Goal: Task Accomplishment & Management: Complete application form

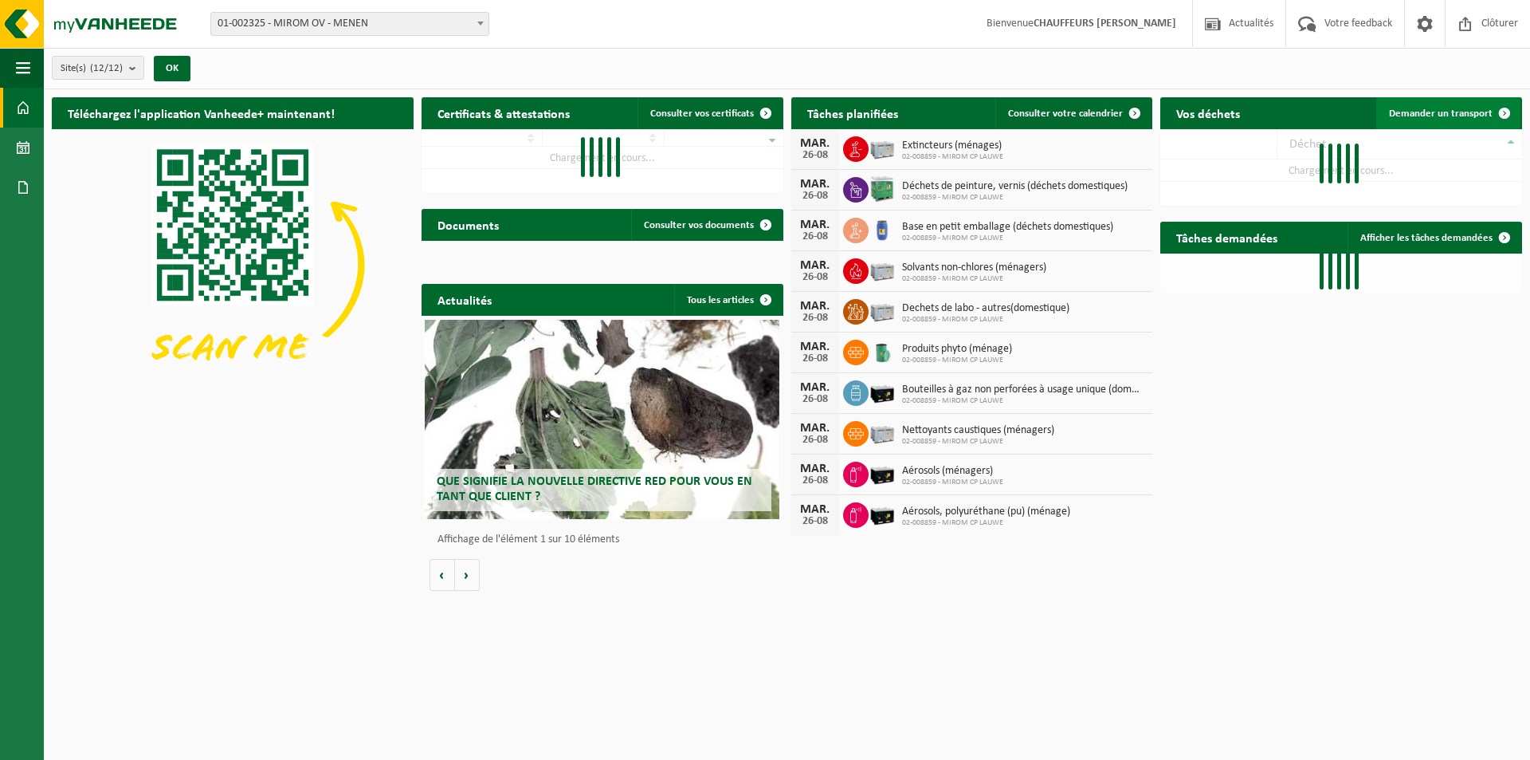
click at [1451, 109] on span "Demander un transport" at bounding box center [1441, 113] width 104 height 10
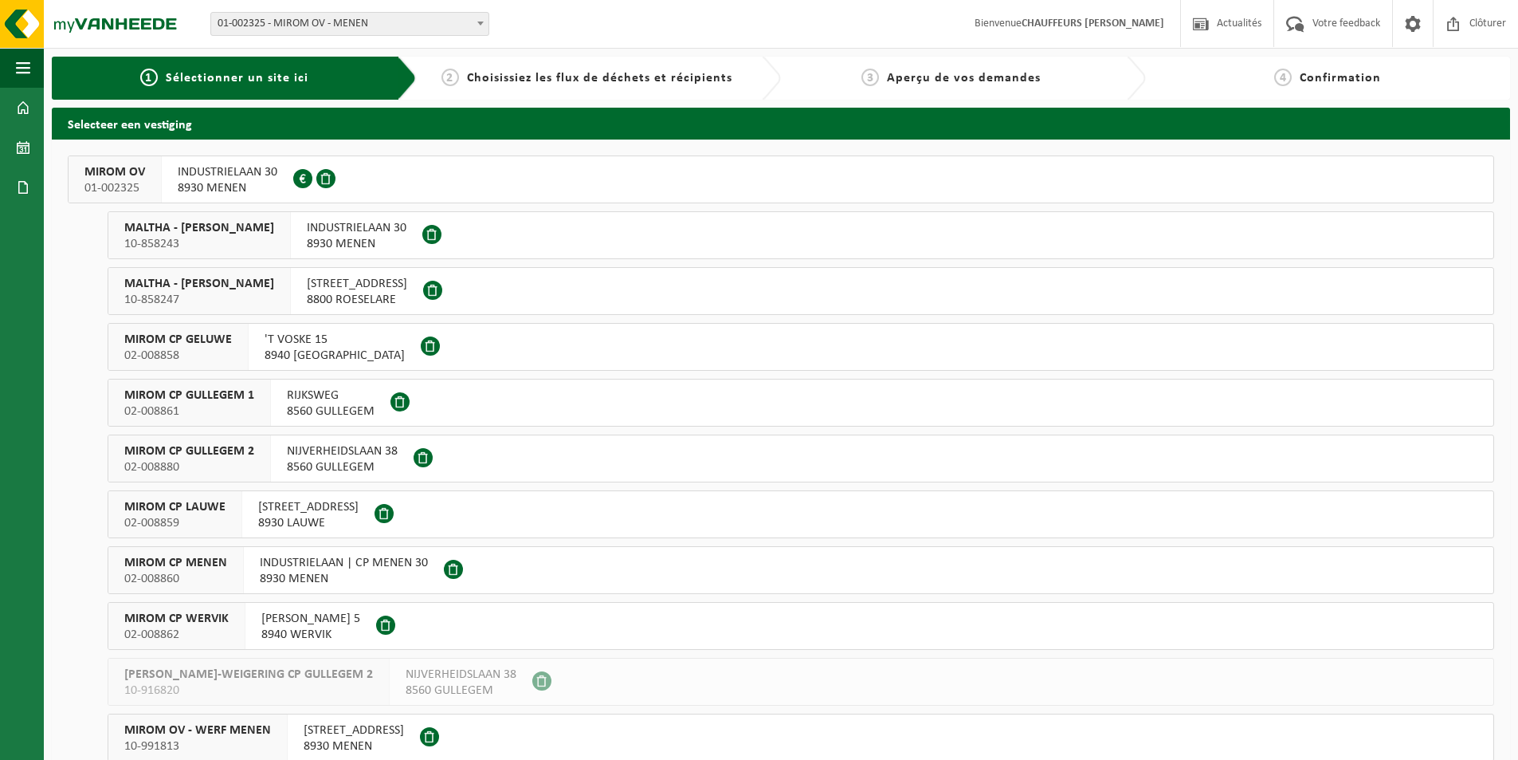
click at [485, 176] on button "MIROM OV 01-002325 INDUSTRIELAAN 30 8930 MENEN 0213.809.081" at bounding box center [781, 179] width 1427 height 48
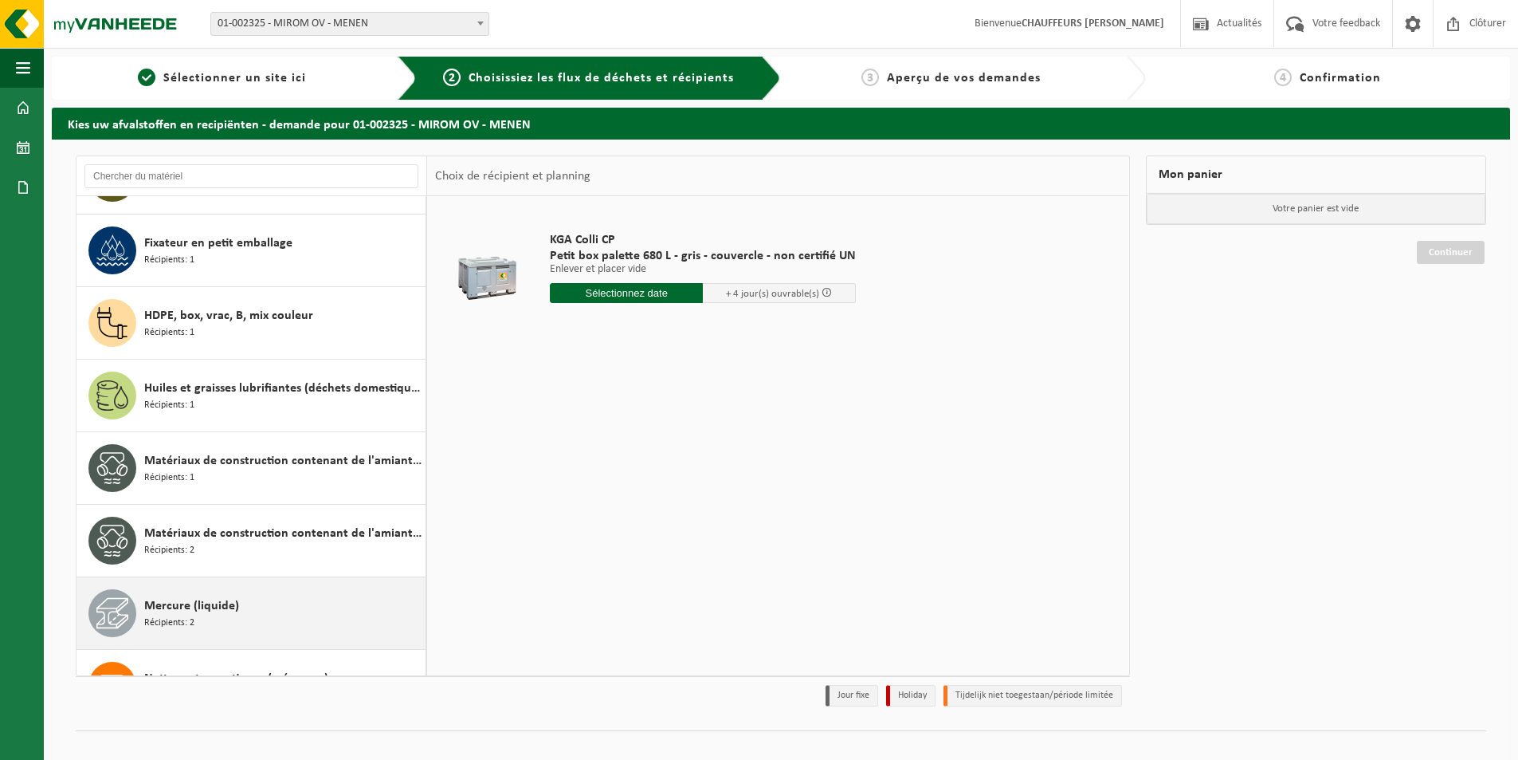
scroll to position [1116, 0]
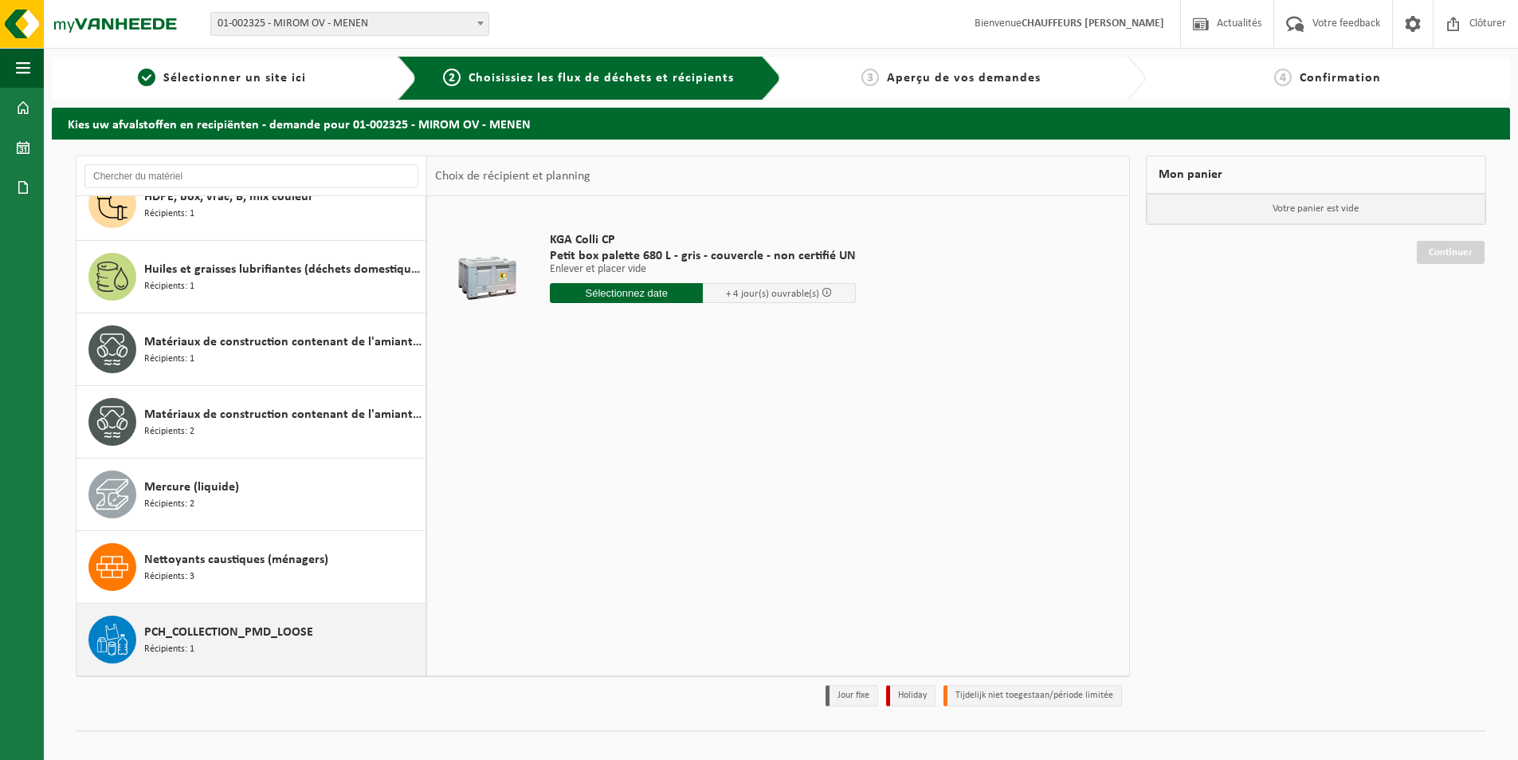
click at [245, 630] on span "PCH_COLLECTION_PMD_LOOSE" at bounding box center [228, 632] width 169 height 19
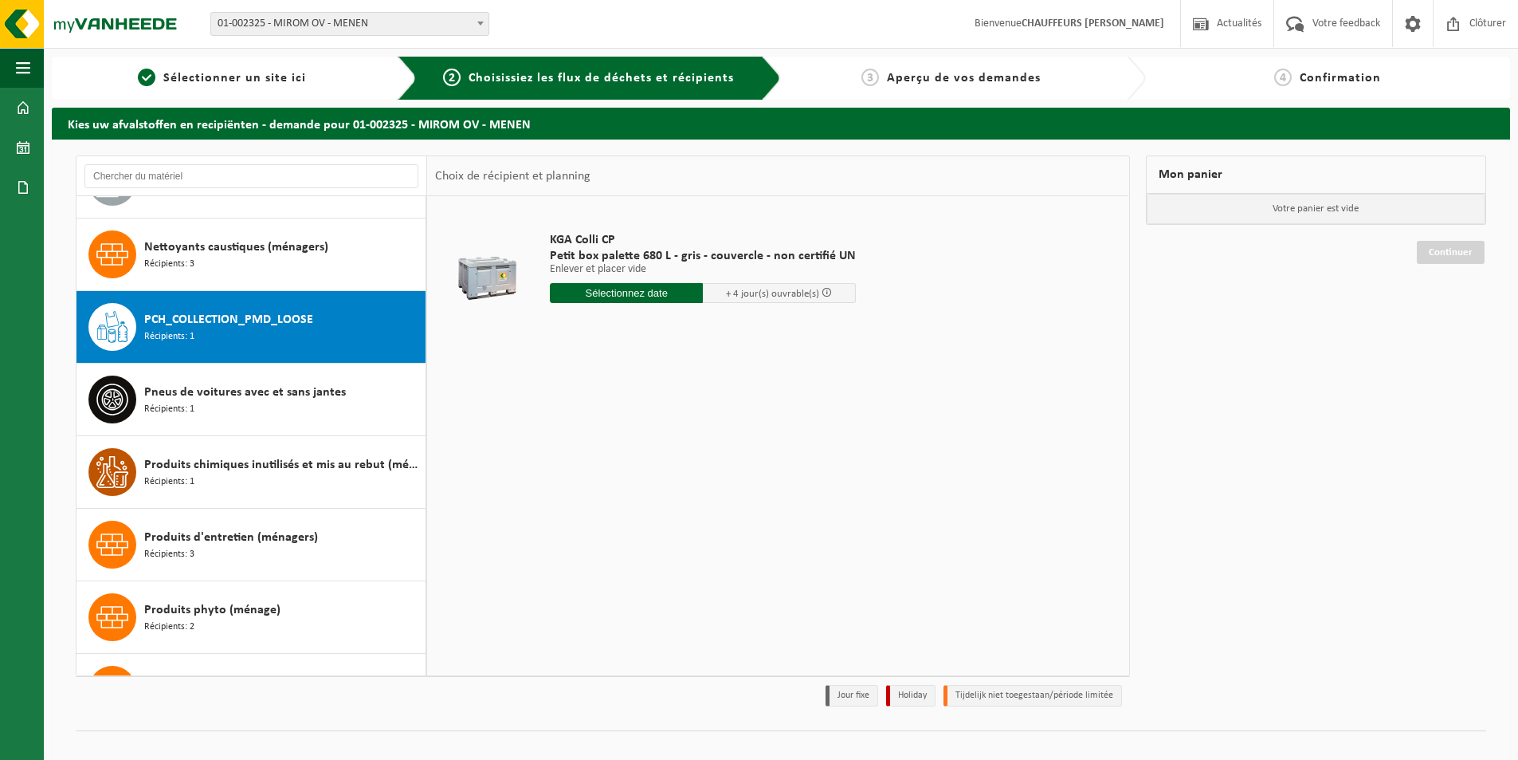
scroll to position [1523, 0]
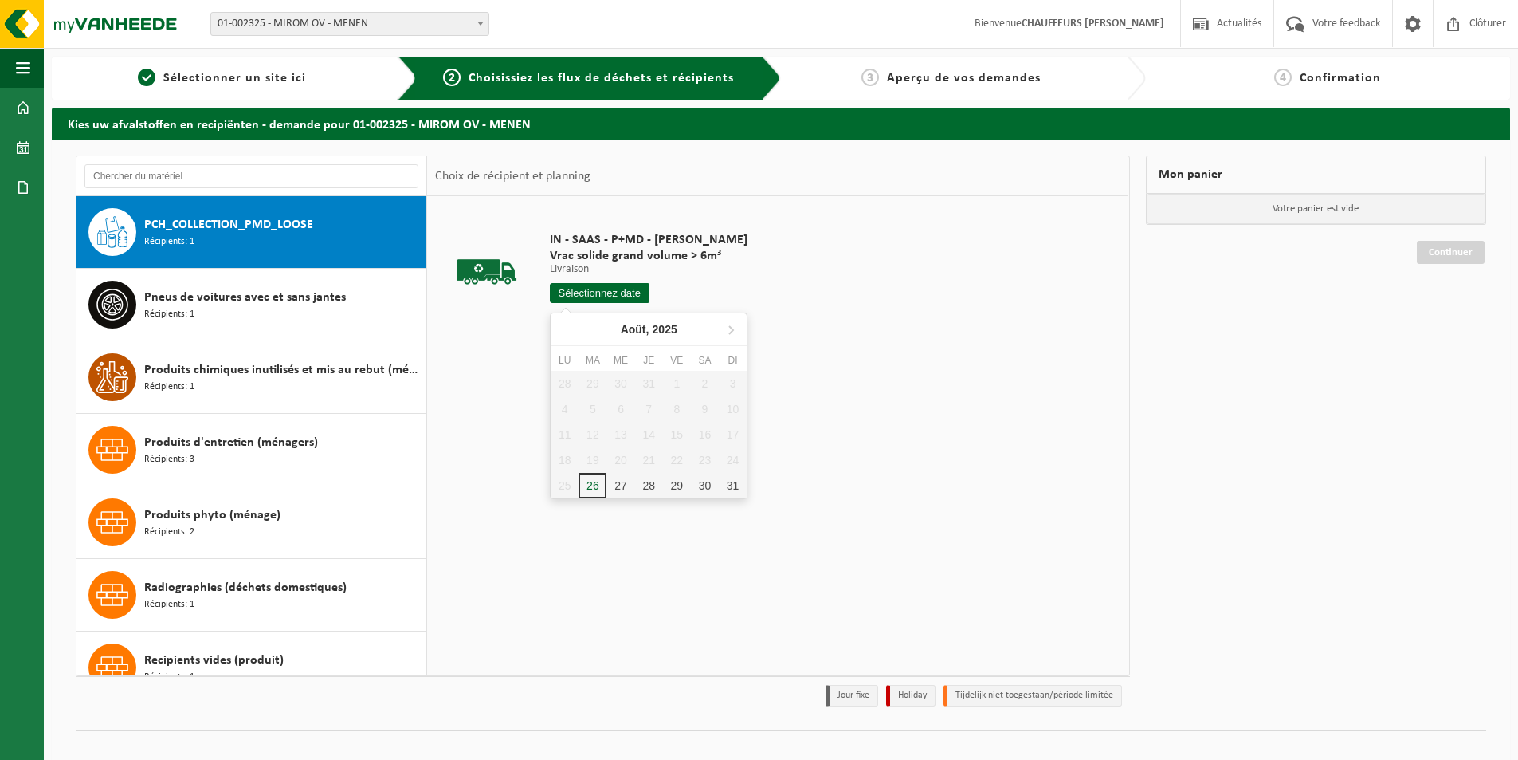
click at [628, 300] on input "text" at bounding box center [599, 293] width 99 height 20
click at [622, 497] on div "27" at bounding box center [621, 486] width 28 height 26
type input "à partir de 2025-08-27"
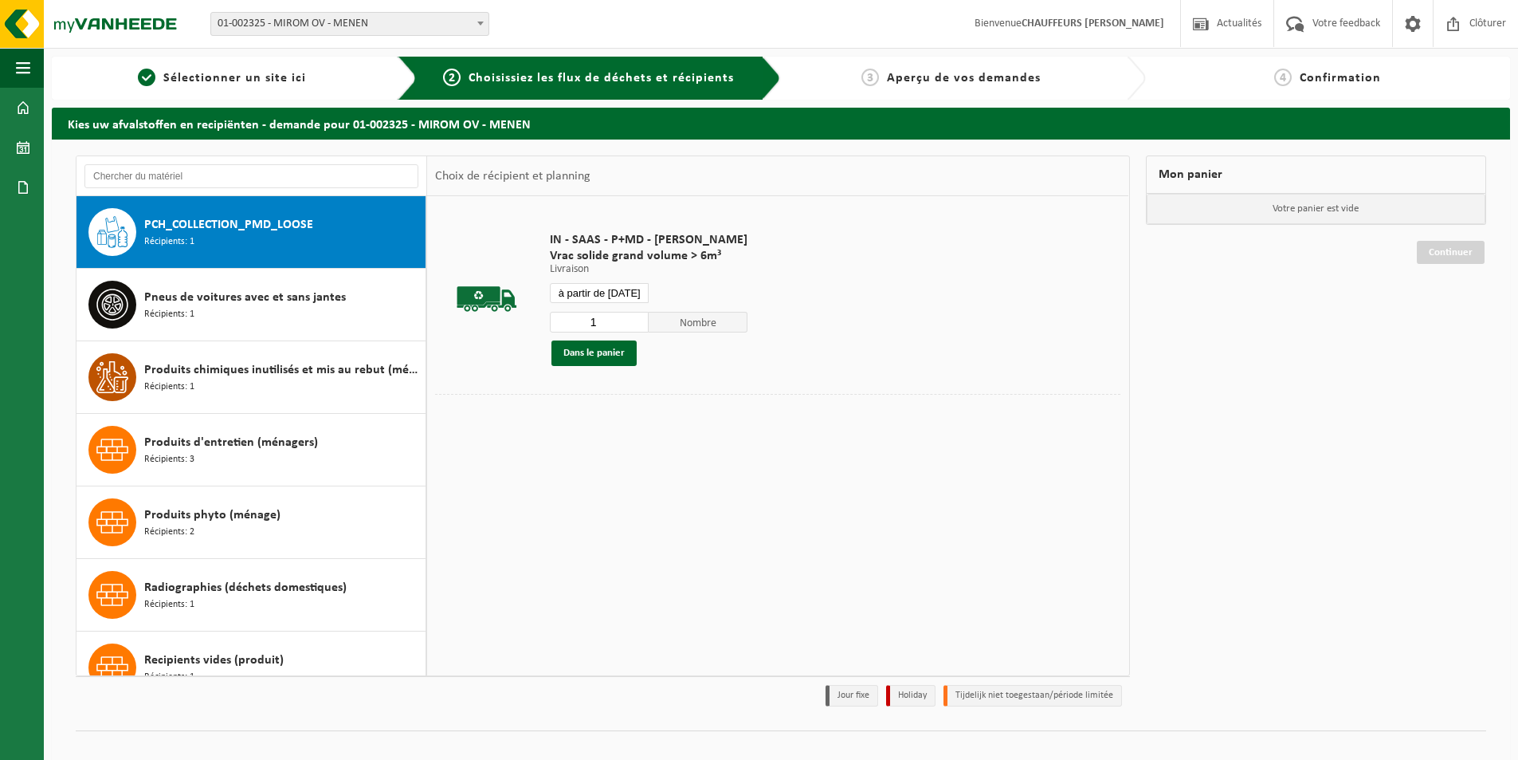
click at [616, 312] on input "1" at bounding box center [599, 322] width 99 height 21
click at [615, 315] on input "1" at bounding box center [599, 322] width 99 height 21
type input "3"
click at [627, 352] on button "Dans le panier" at bounding box center [594, 353] width 85 height 26
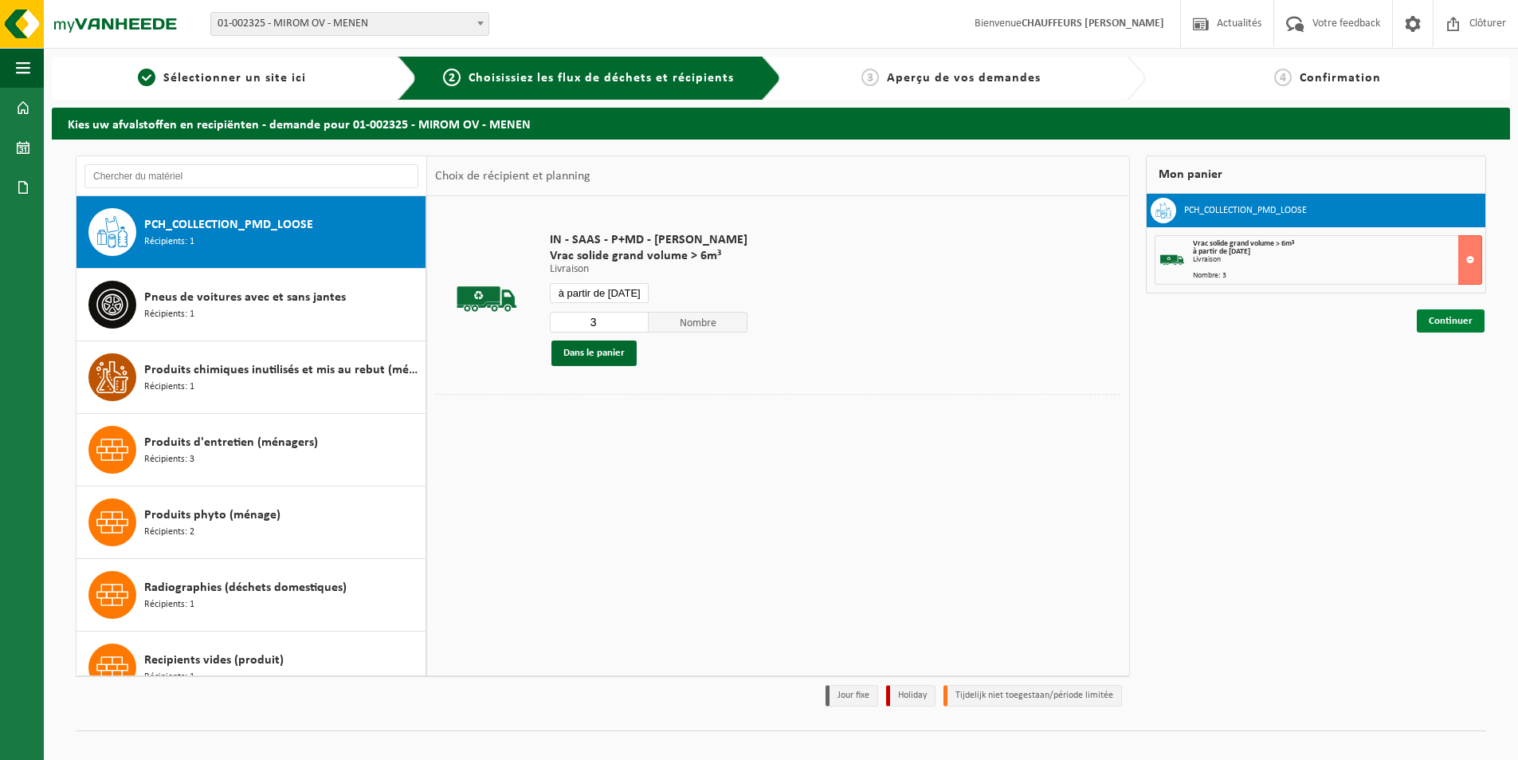
click at [1484, 326] on link "Continuer" at bounding box center [1451, 320] width 68 height 23
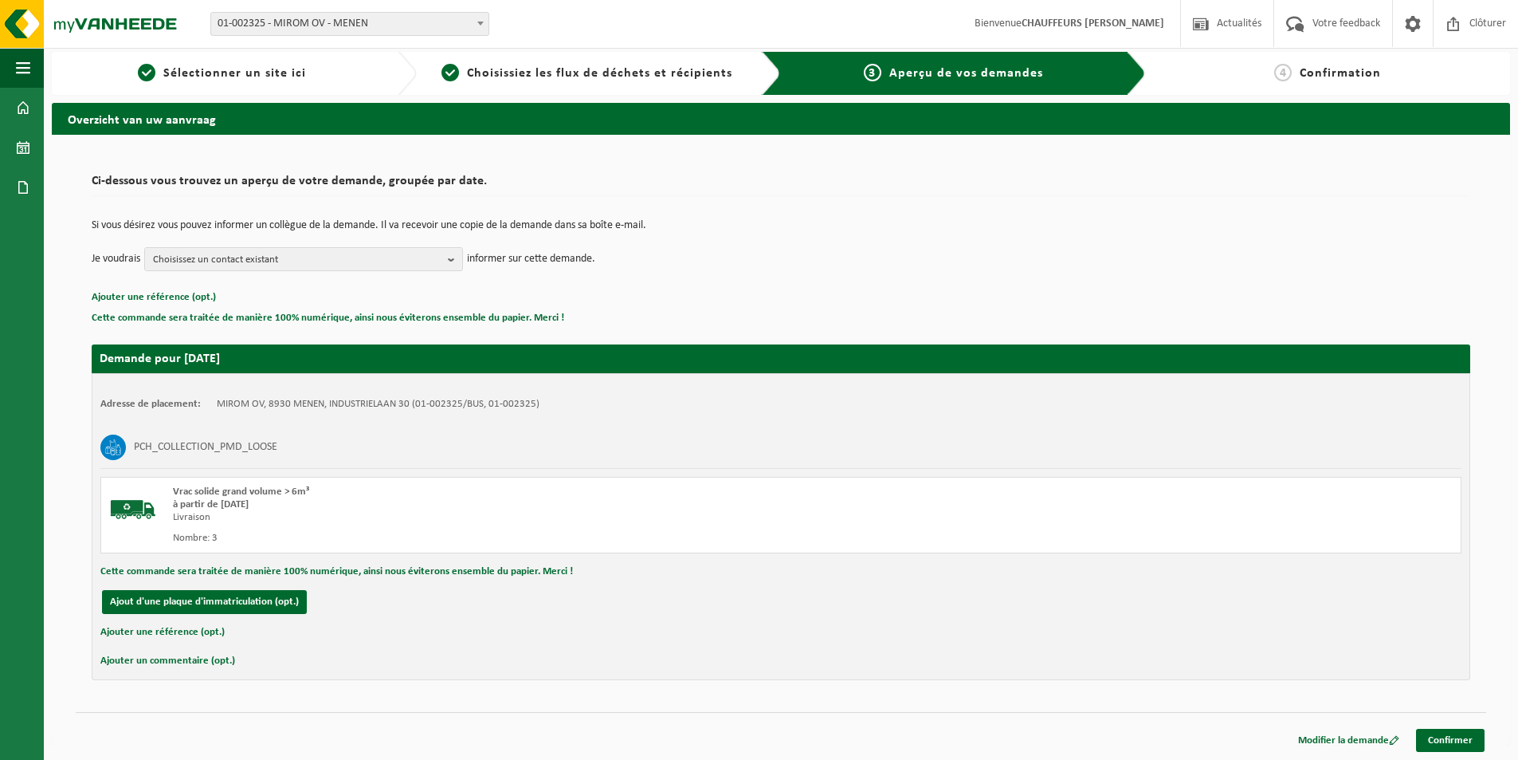
scroll to position [6, 0]
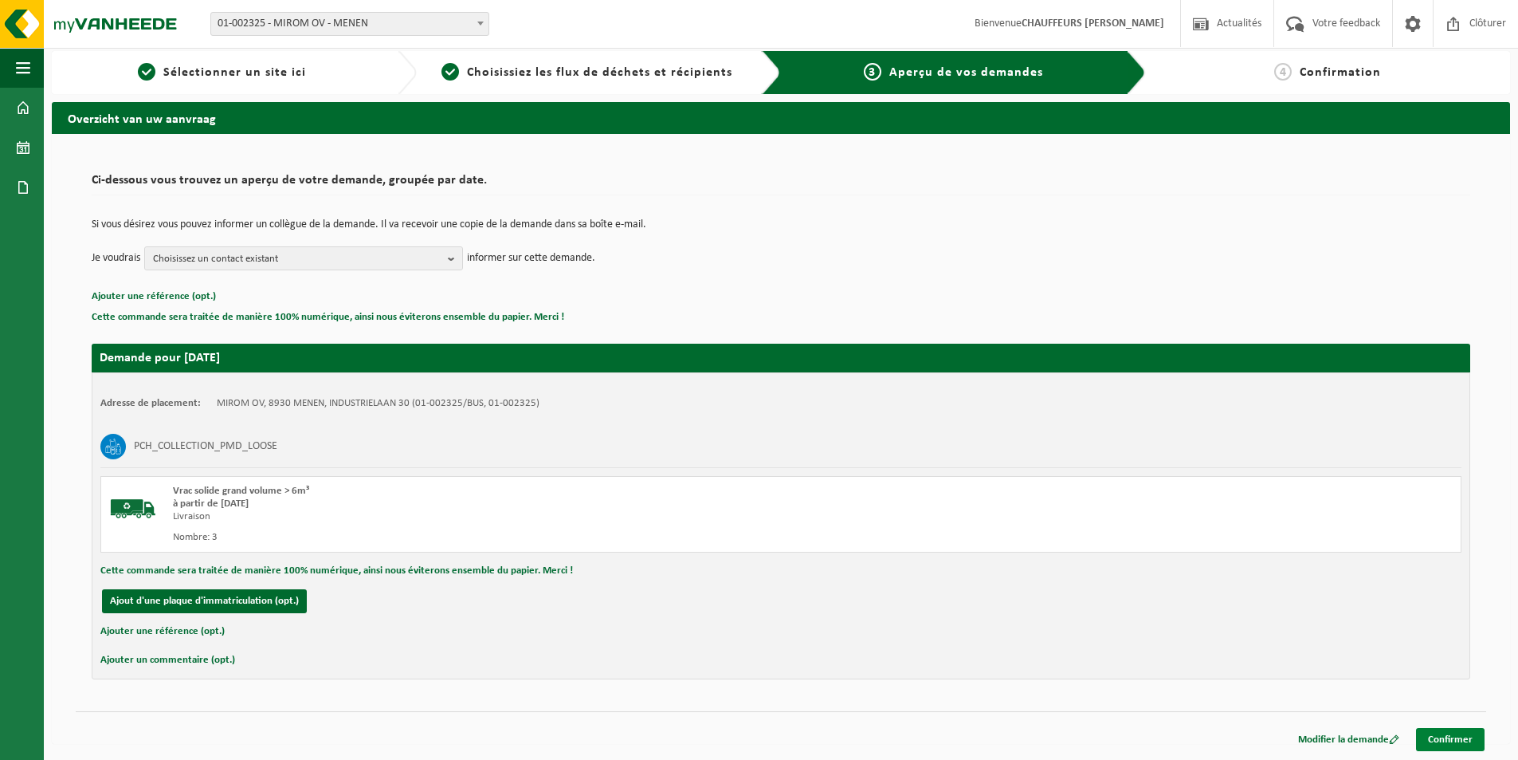
click at [1432, 741] on link "Confirmer" at bounding box center [1450, 739] width 69 height 23
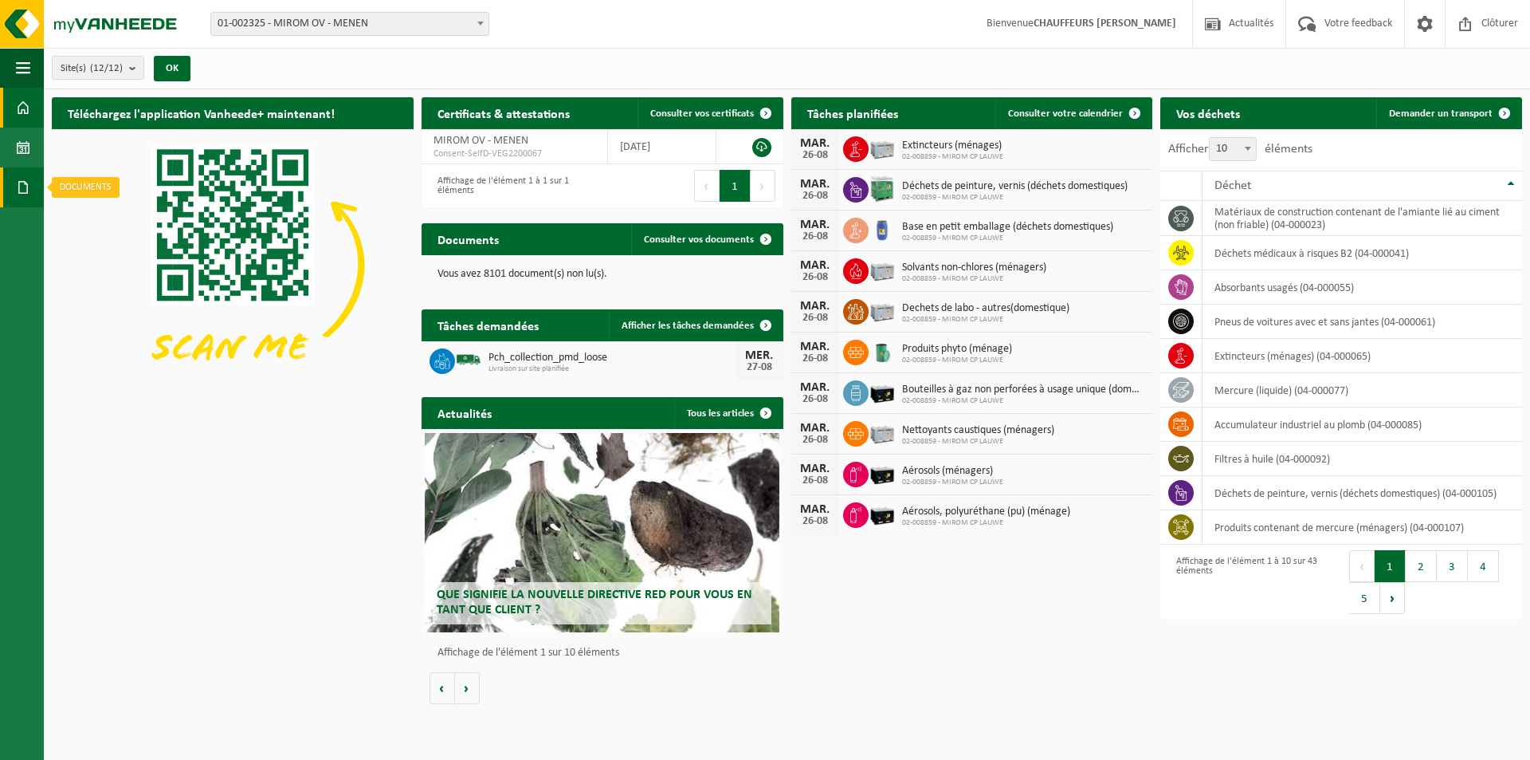
click at [18, 178] on span at bounding box center [23, 187] width 14 height 40
click at [132, 211] on span "Documents" at bounding box center [118, 221] width 53 height 30
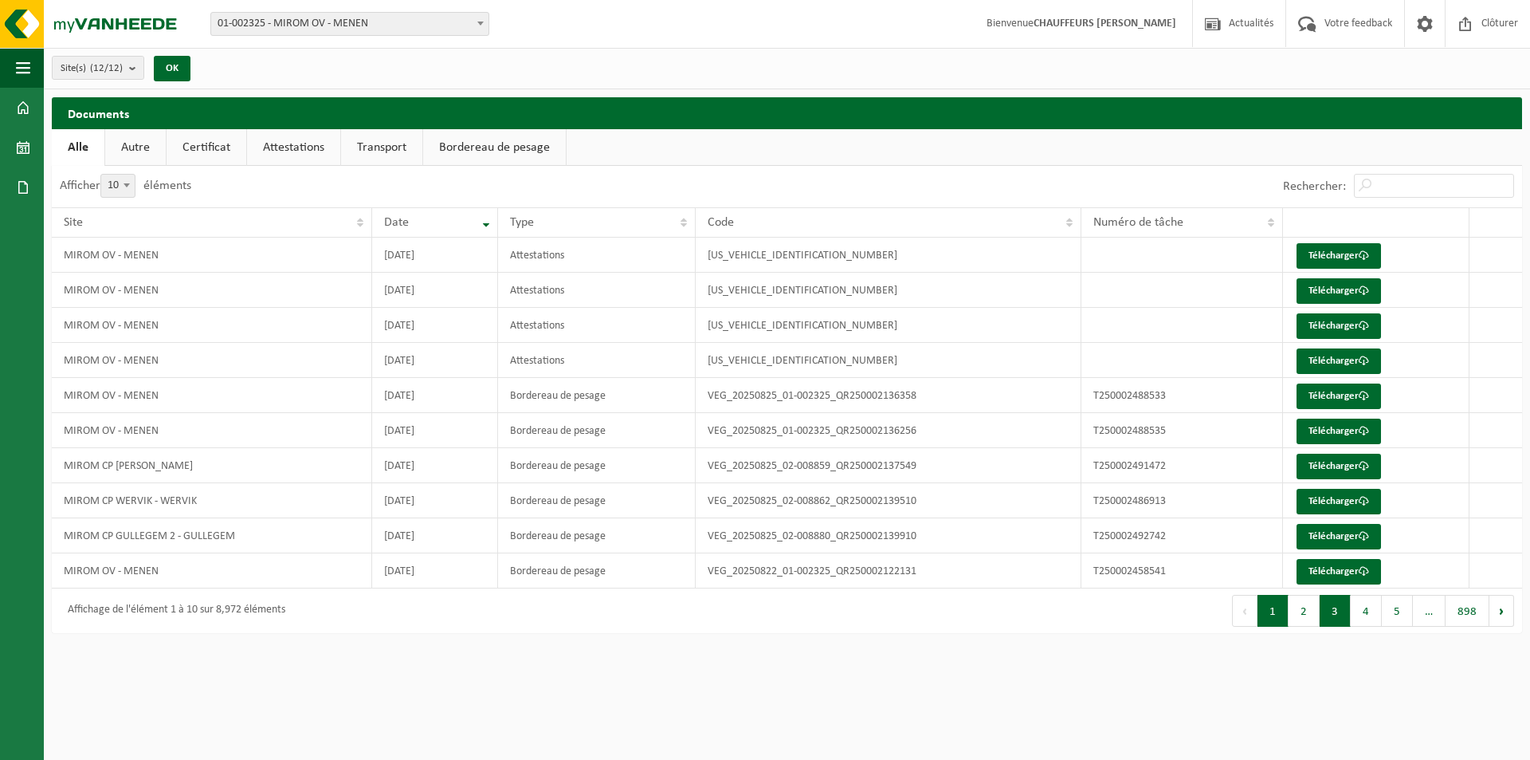
click at [1322, 617] on button "3" at bounding box center [1335, 611] width 31 height 32
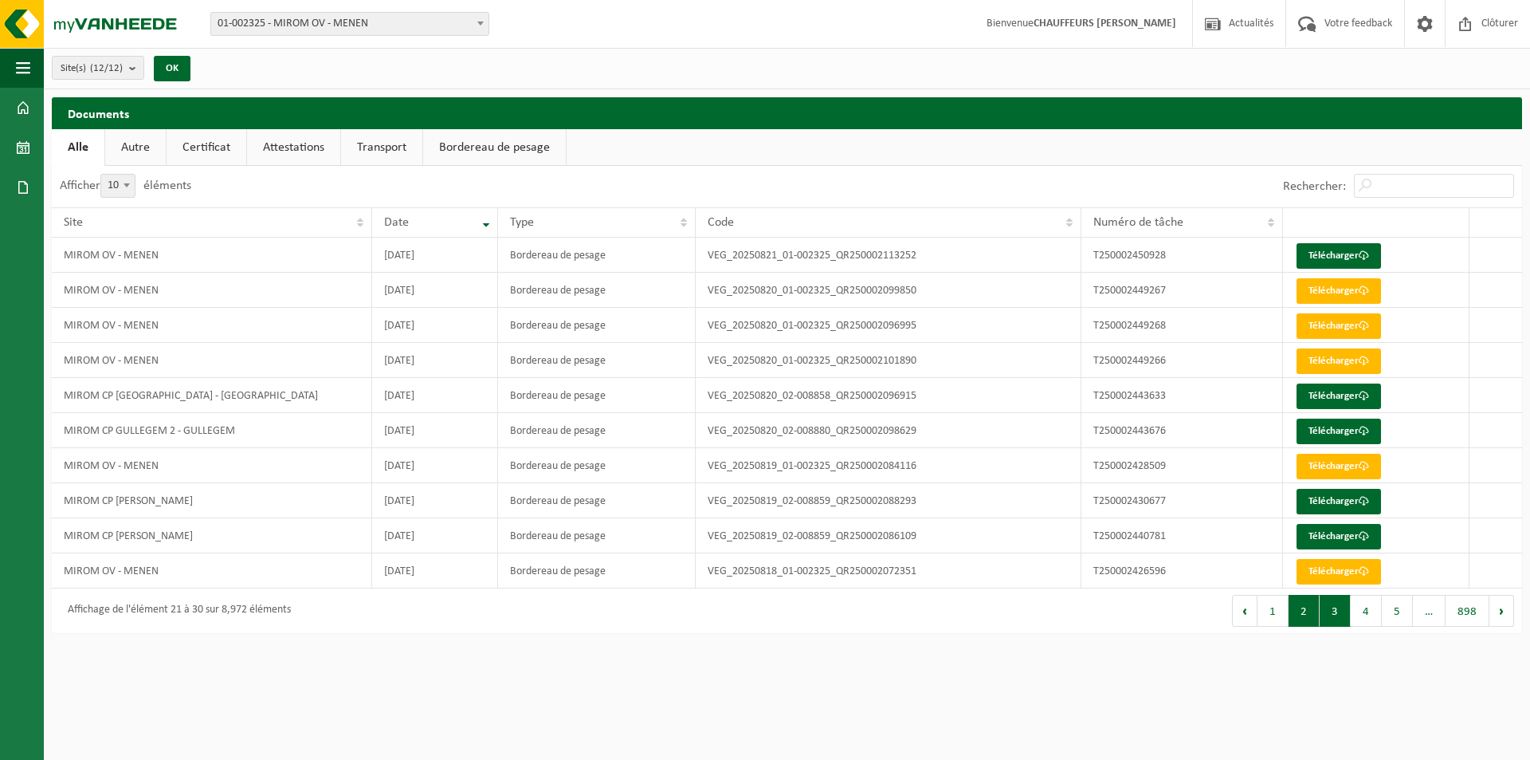
click at [1301, 605] on button "2" at bounding box center [1304, 611] width 31 height 32
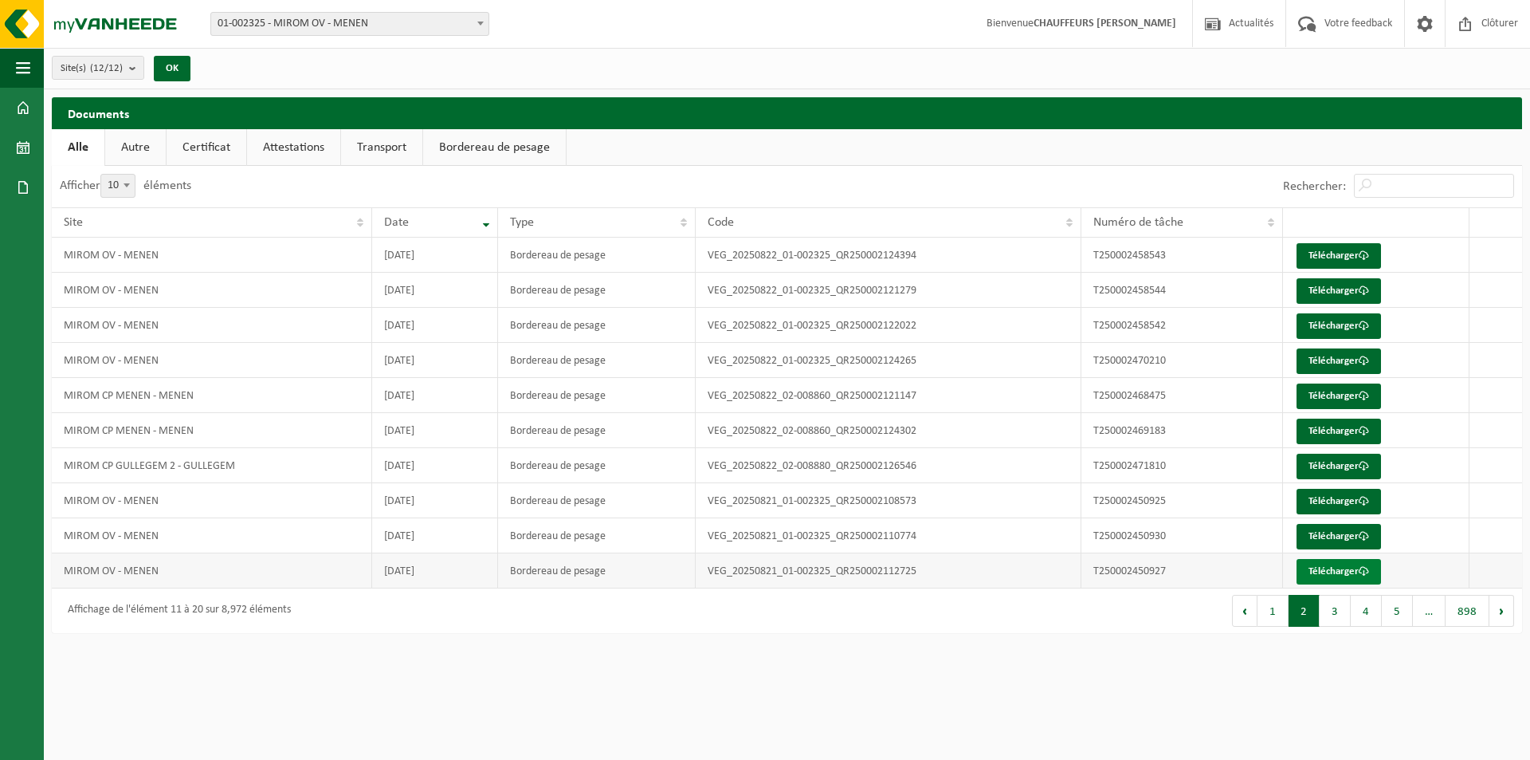
click at [1349, 575] on link "Télécharger" at bounding box center [1339, 572] width 84 height 26
click at [1330, 540] on link "Télécharger" at bounding box center [1339, 537] width 84 height 26
click at [1340, 497] on link "Télécharger" at bounding box center [1339, 502] width 84 height 26
click at [1352, 359] on link "Télécharger" at bounding box center [1339, 361] width 84 height 26
click at [1357, 324] on link "Télécharger" at bounding box center [1339, 326] width 84 height 26
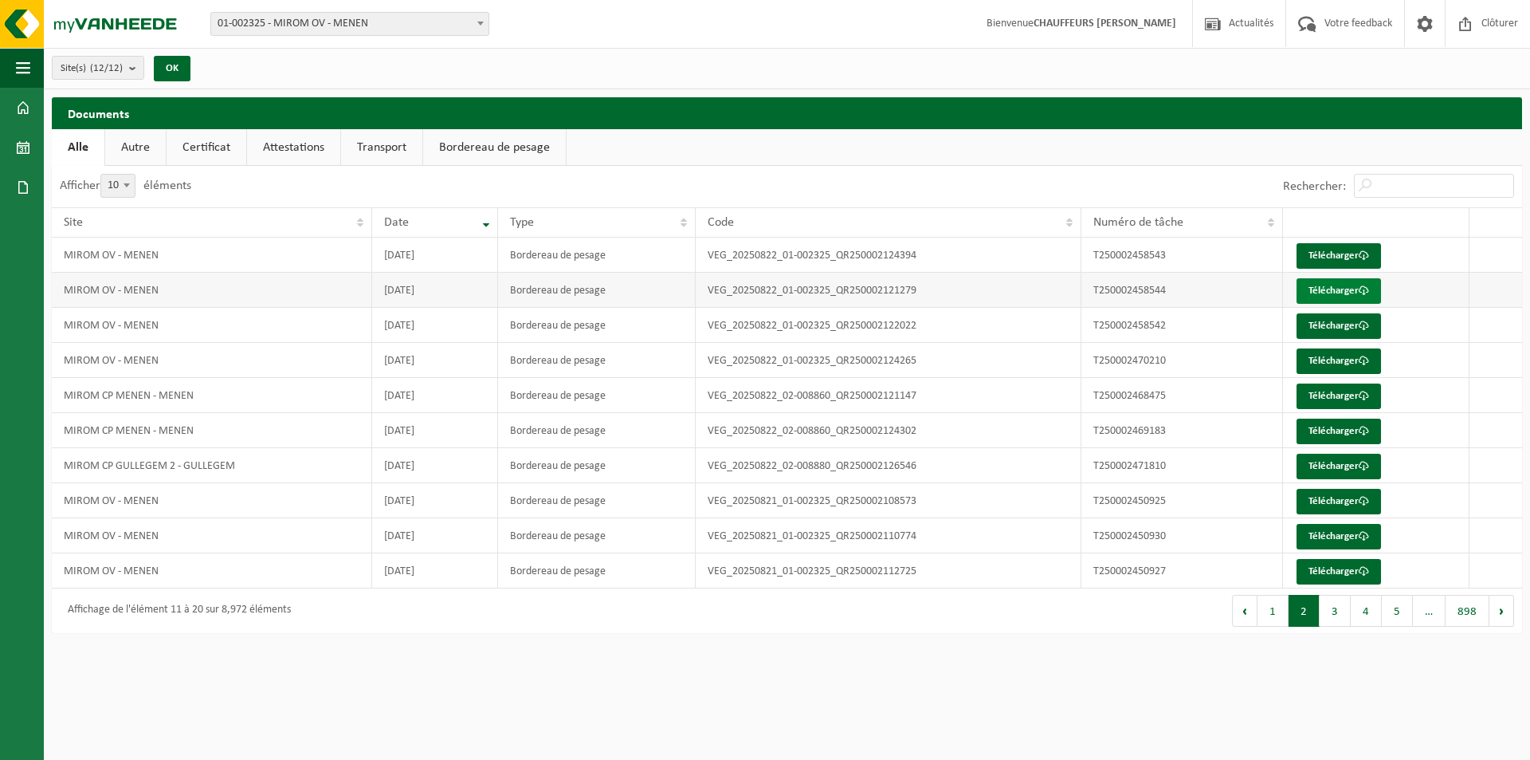
click at [1361, 286] on span at bounding box center [1364, 290] width 10 height 10
click at [1364, 254] on span at bounding box center [1364, 255] width 10 height 10
click at [1283, 609] on button "1" at bounding box center [1273, 611] width 31 height 32
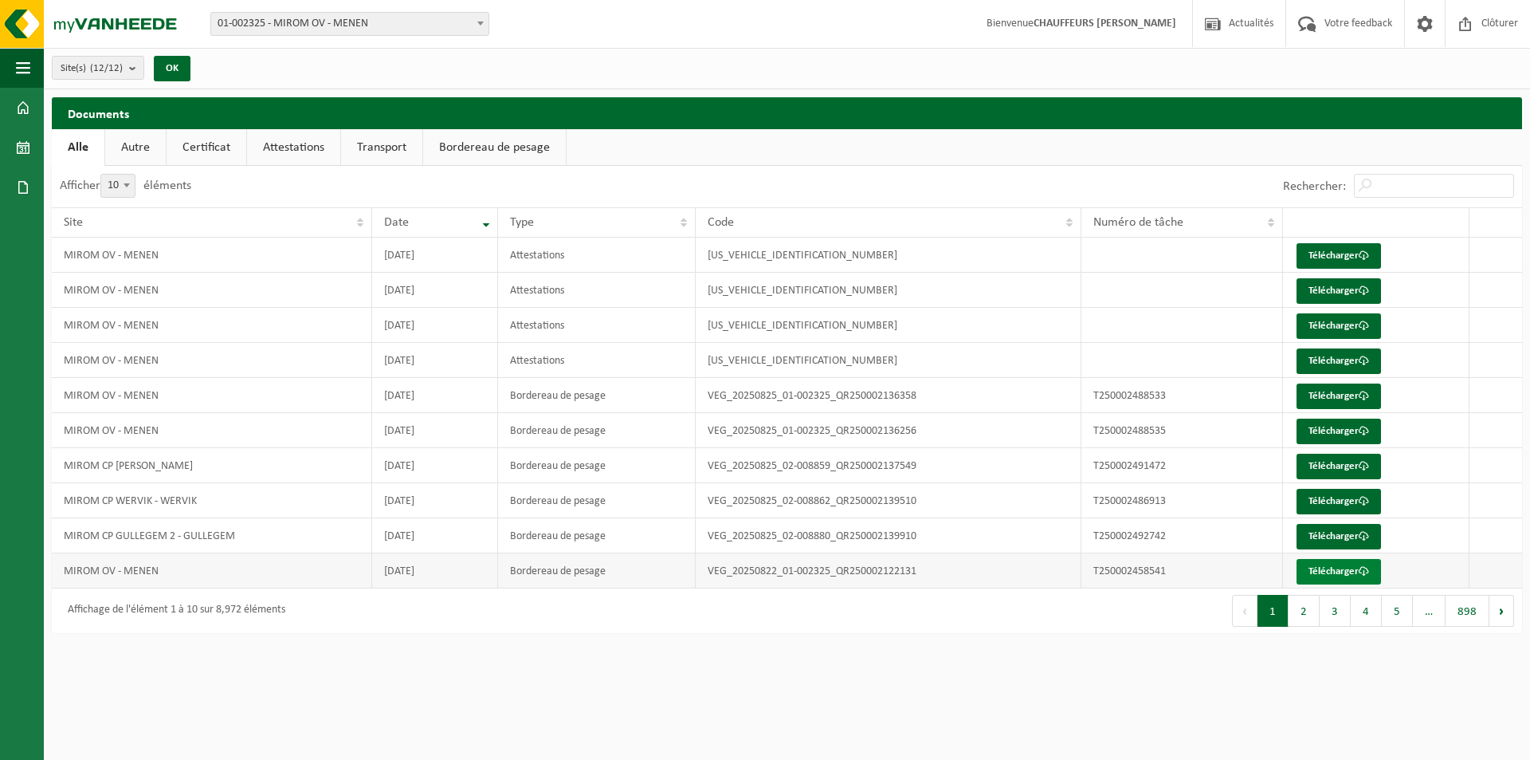
click at [1353, 564] on link "Télécharger" at bounding box center [1339, 572] width 84 height 26
click at [1325, 429] on link "Télécharger" at bounding box center [1339, 431] width 84 height 26
click at [1334, 399] on link "Télécharger" at bounding box center [1339, 396] width 84 height 26
